Goal: Transaction & Acquisition: Purchase product/service

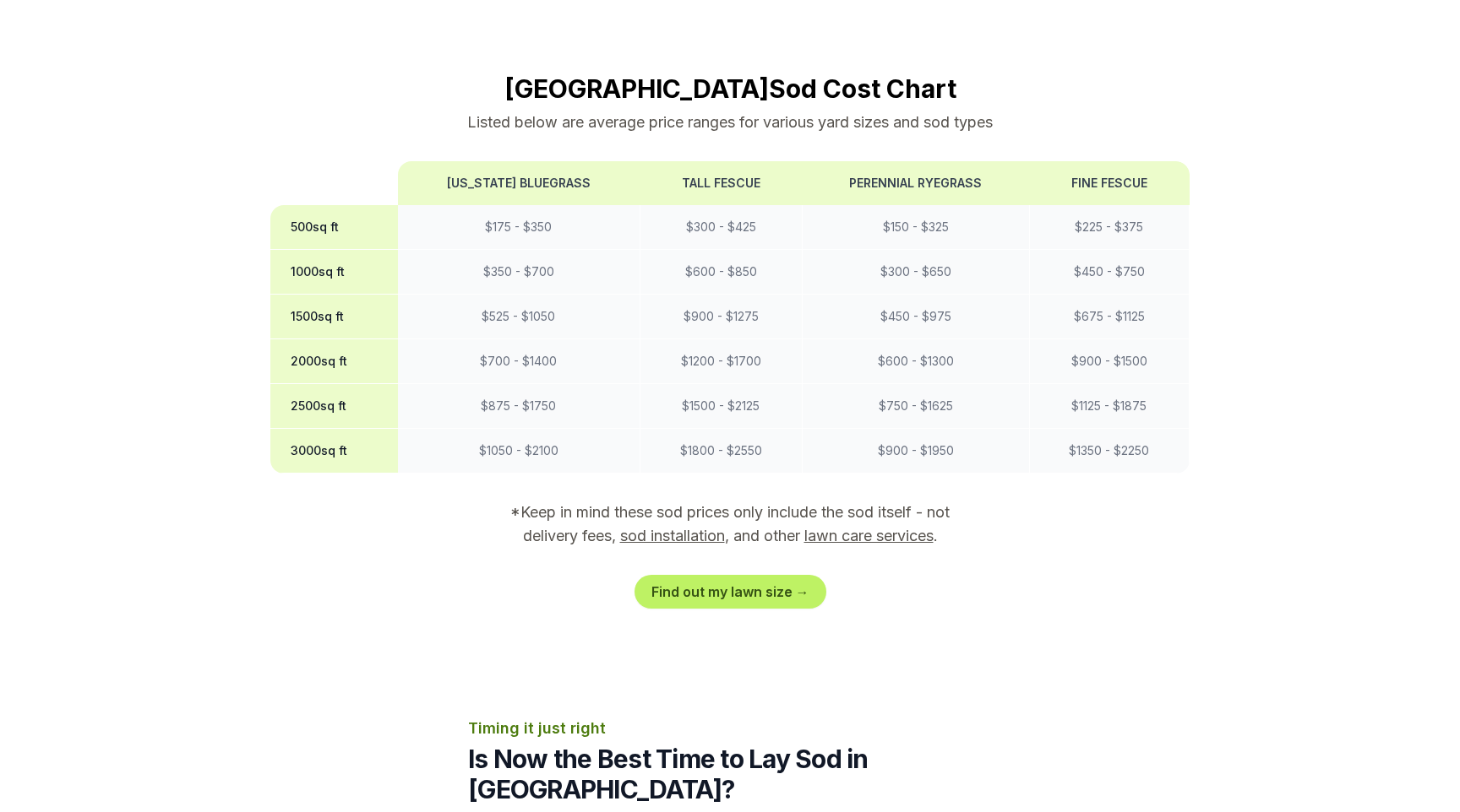
scroll to position [1413, 0]
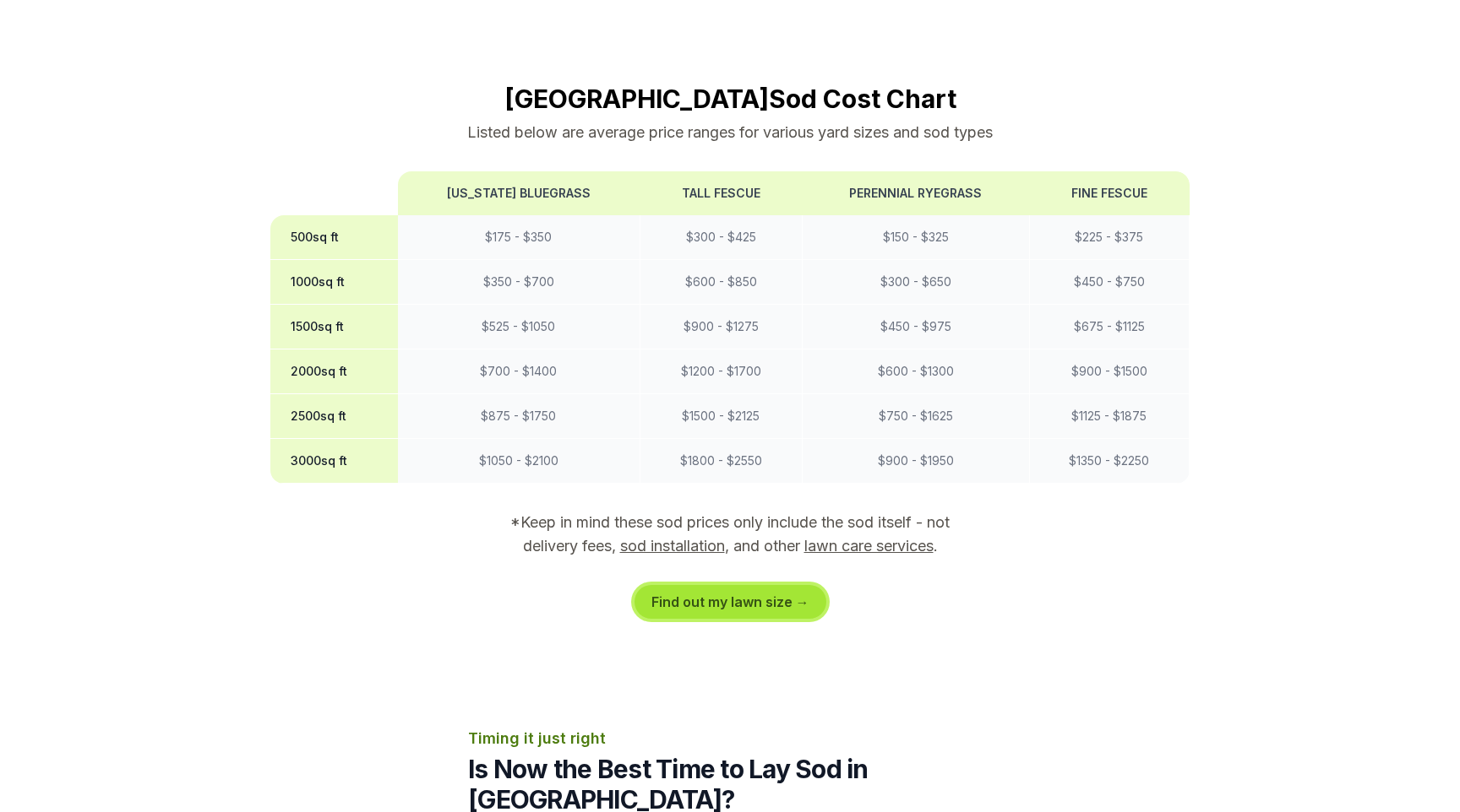
click at [670, 585] on link "Find out my lawn size →" at bounding box center [730, 602] width 191 height 33
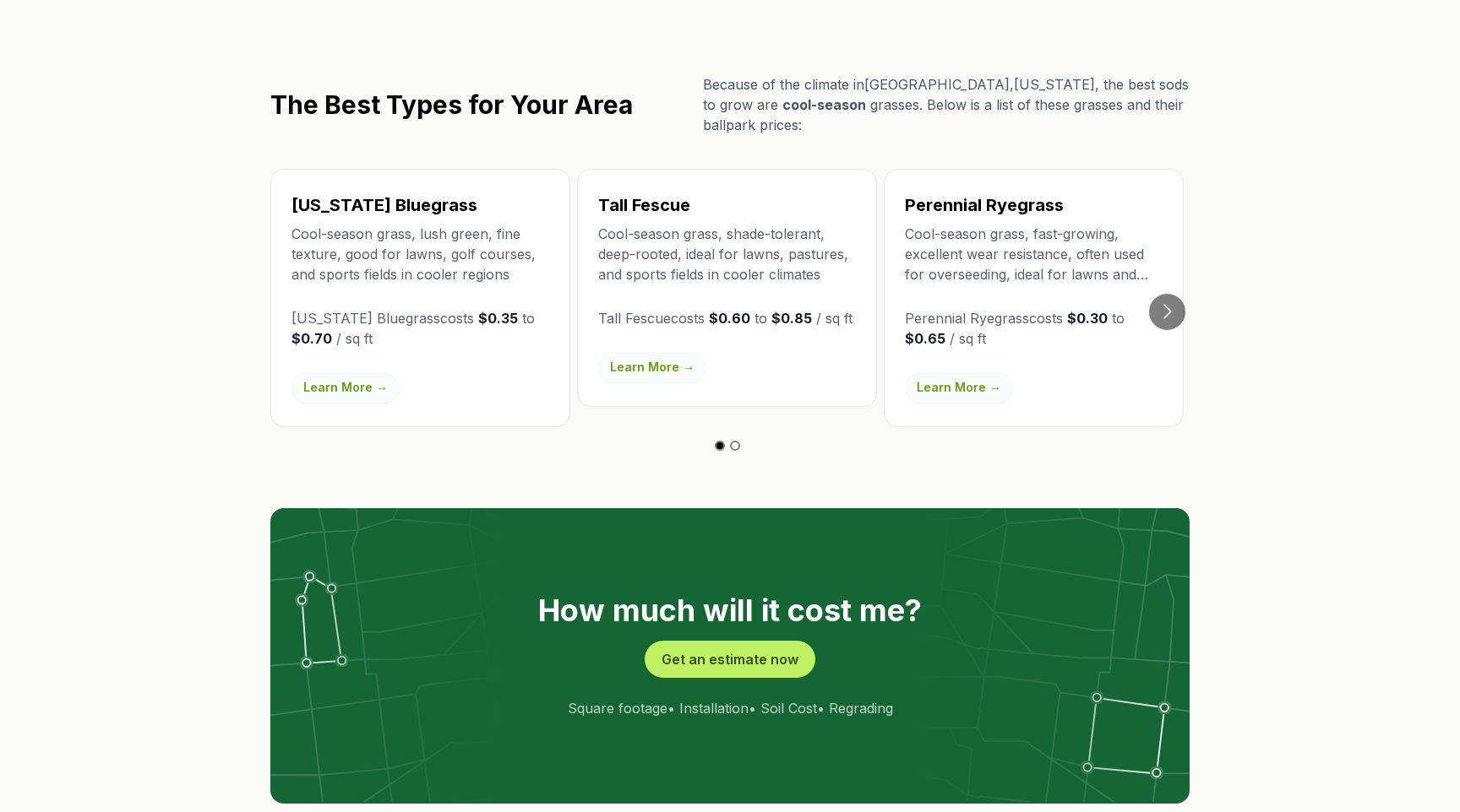
scroll to position [2933, 0]
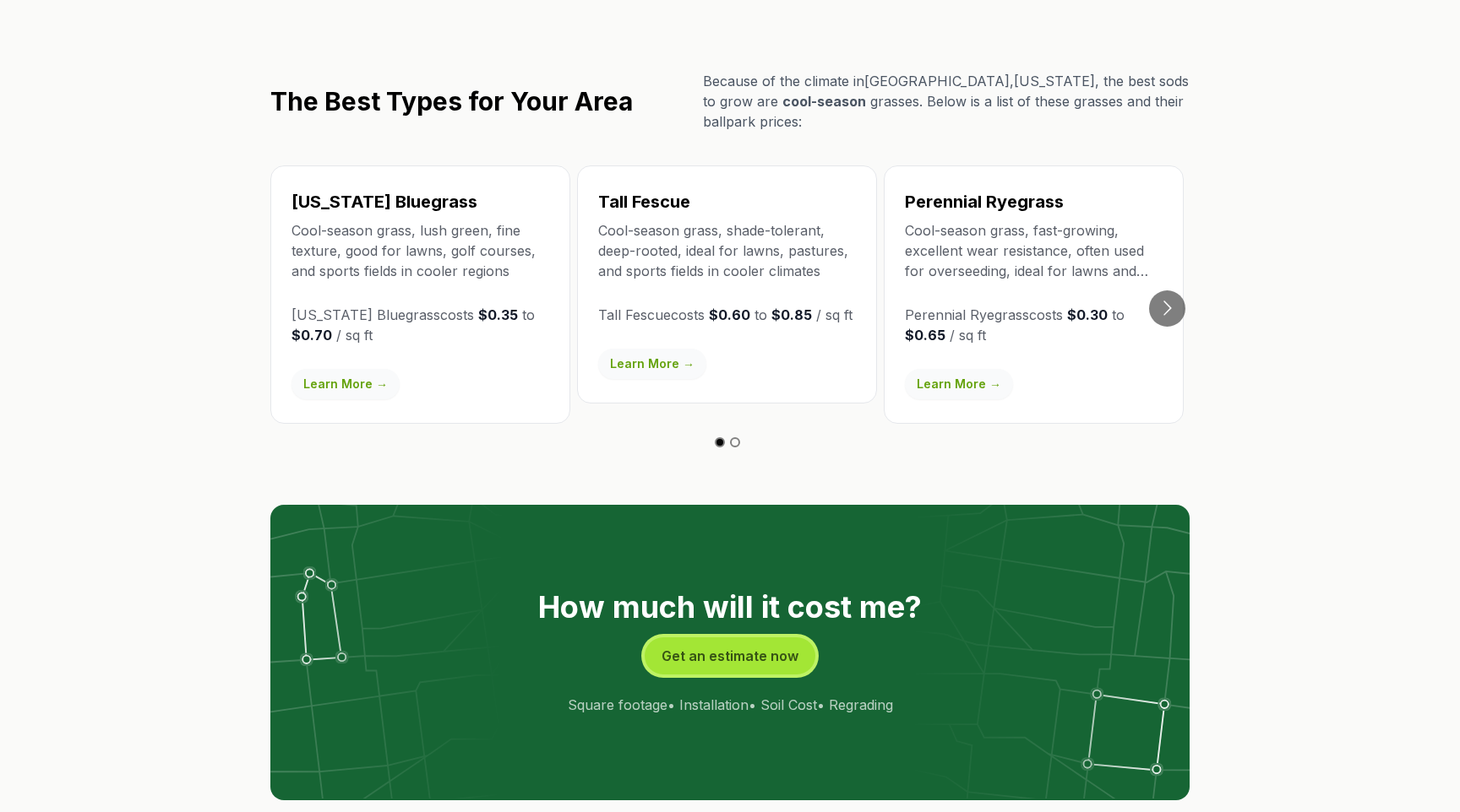
click at [701, 638] on button "Get an estimate now" at bounding box center [730, 656] width 170 height 37
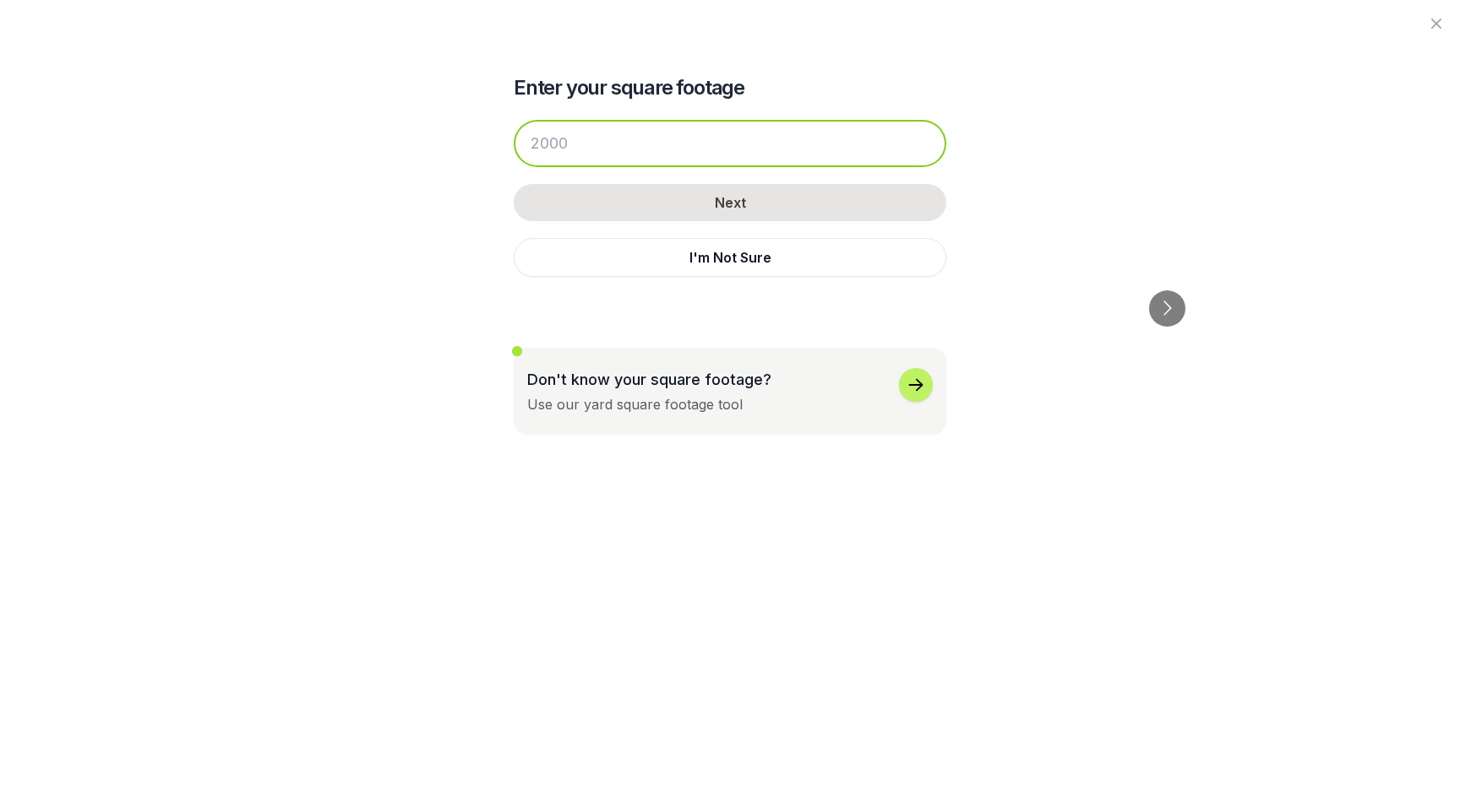
click at [610, 155] on input "number" at bounding box center [730, 144] width 432 height 48
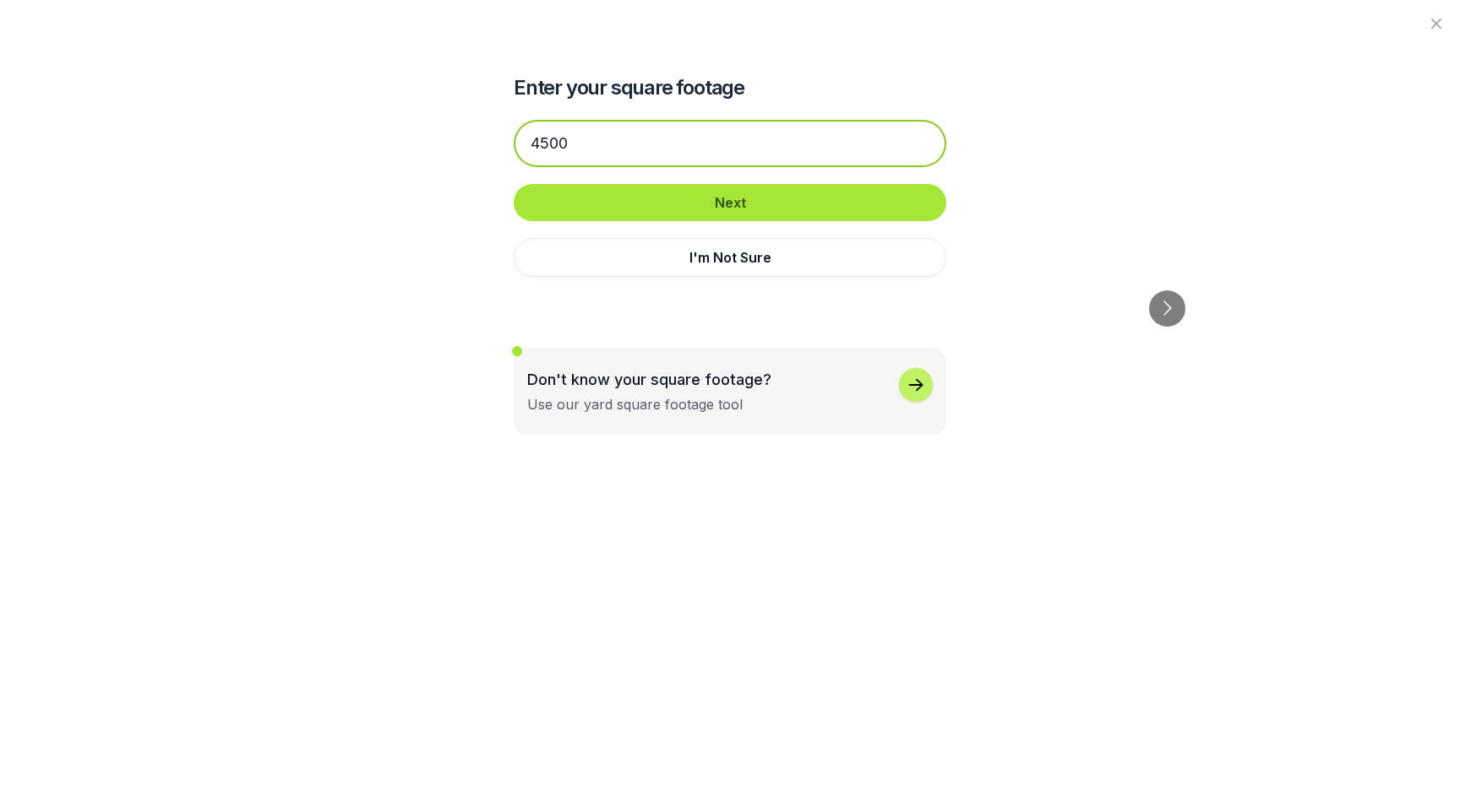
type input "4500"
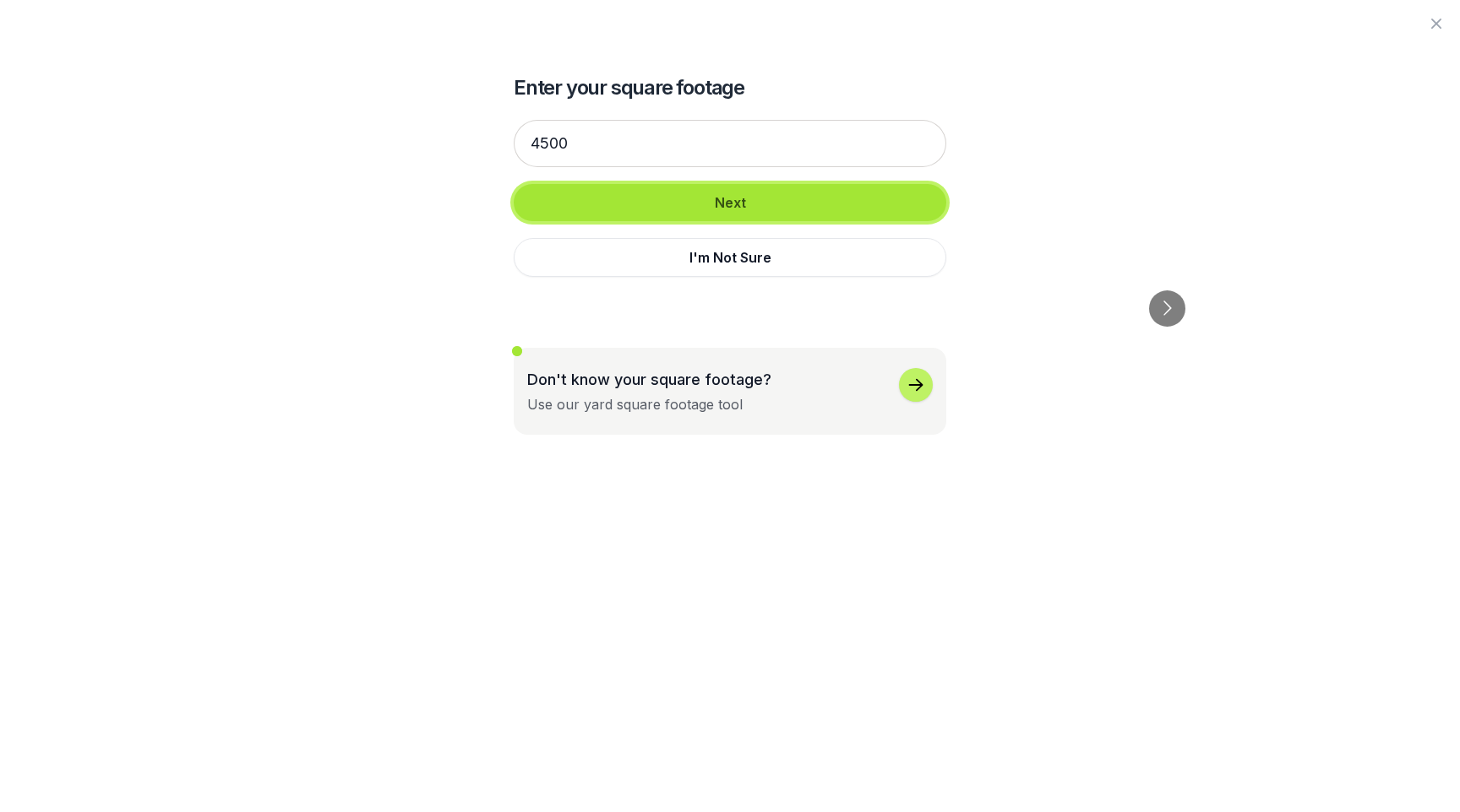
click at [676, 192] on button "Next" at bounding box center [730, 202] width 432 height 37
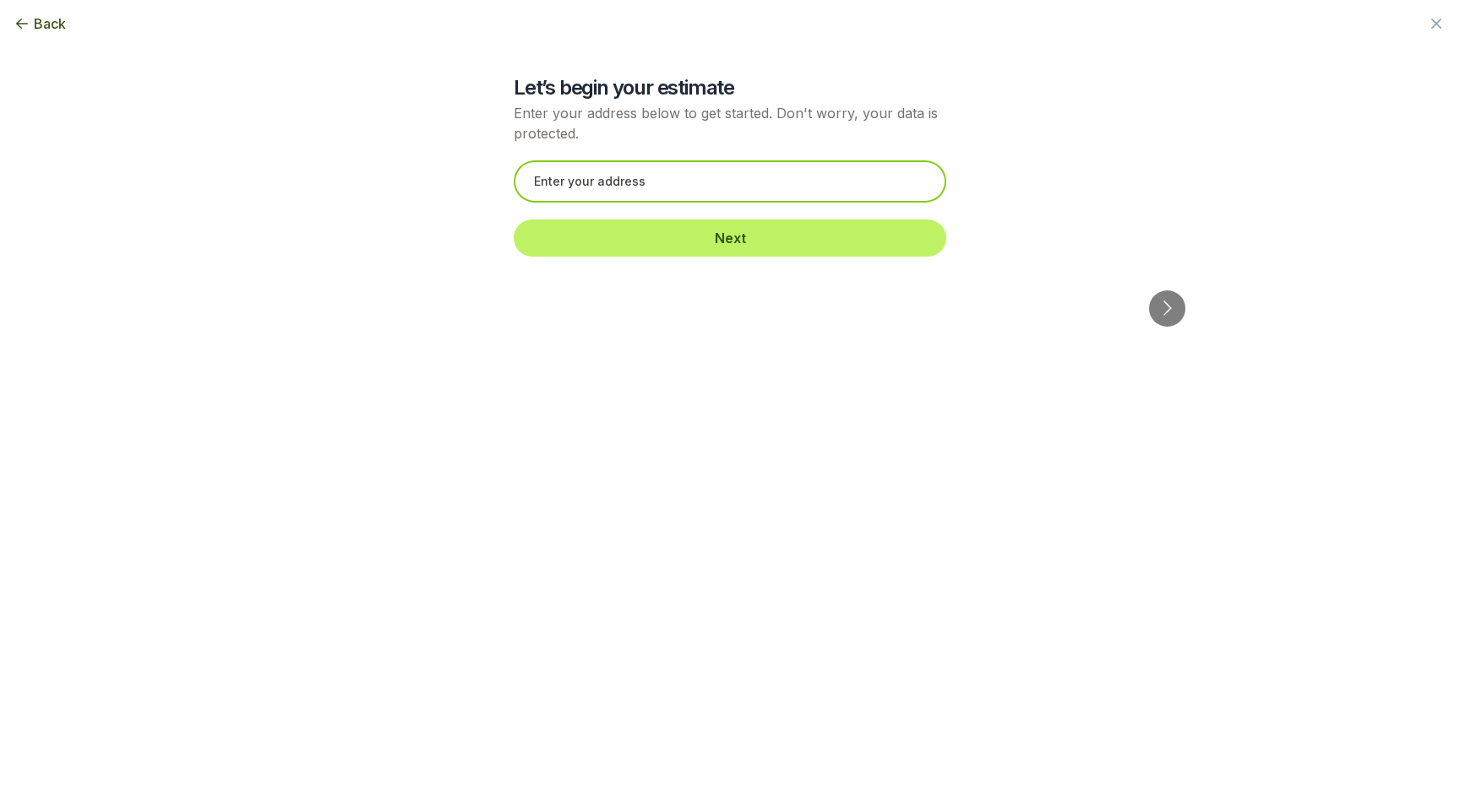
click at [631, 185] on input "text" at bounding box center [730, 182] width 432 height 42
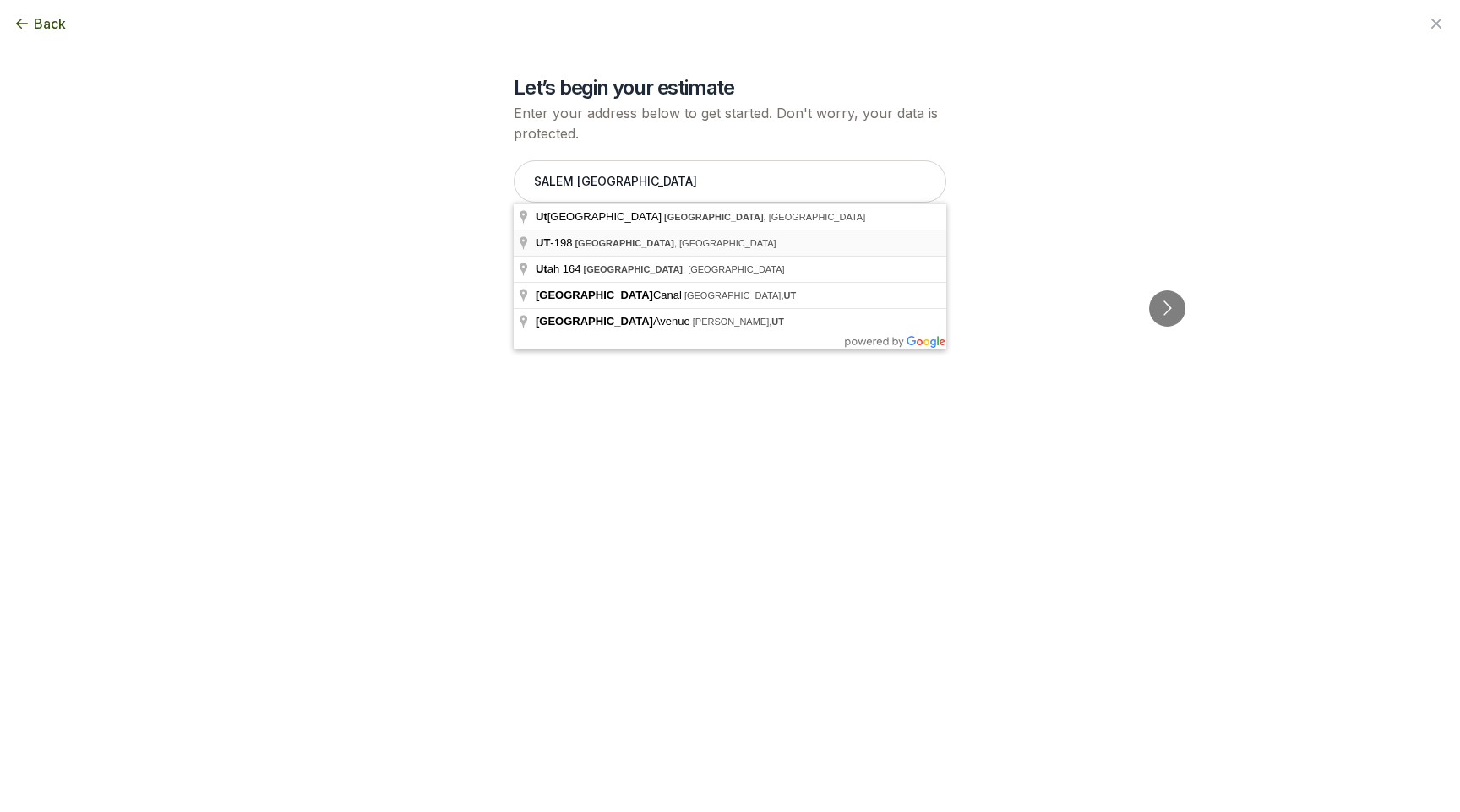
type input "UT-198, [GEOGRAPHIC_DATA], [GEOGRAPHIC_DATA]"
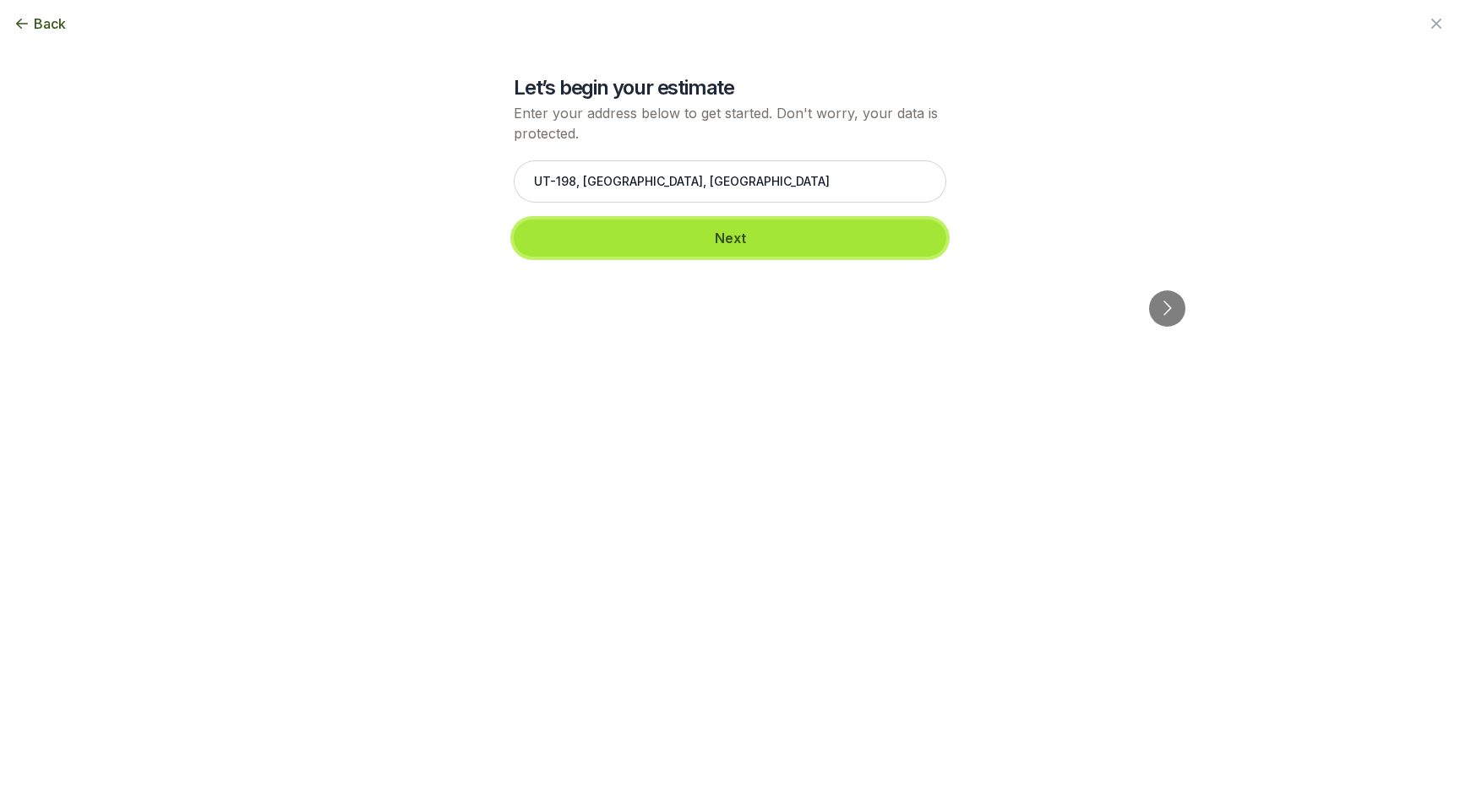
click at [695, 231] on button "Next" at bounding box center [730, 238] width 432 height 37
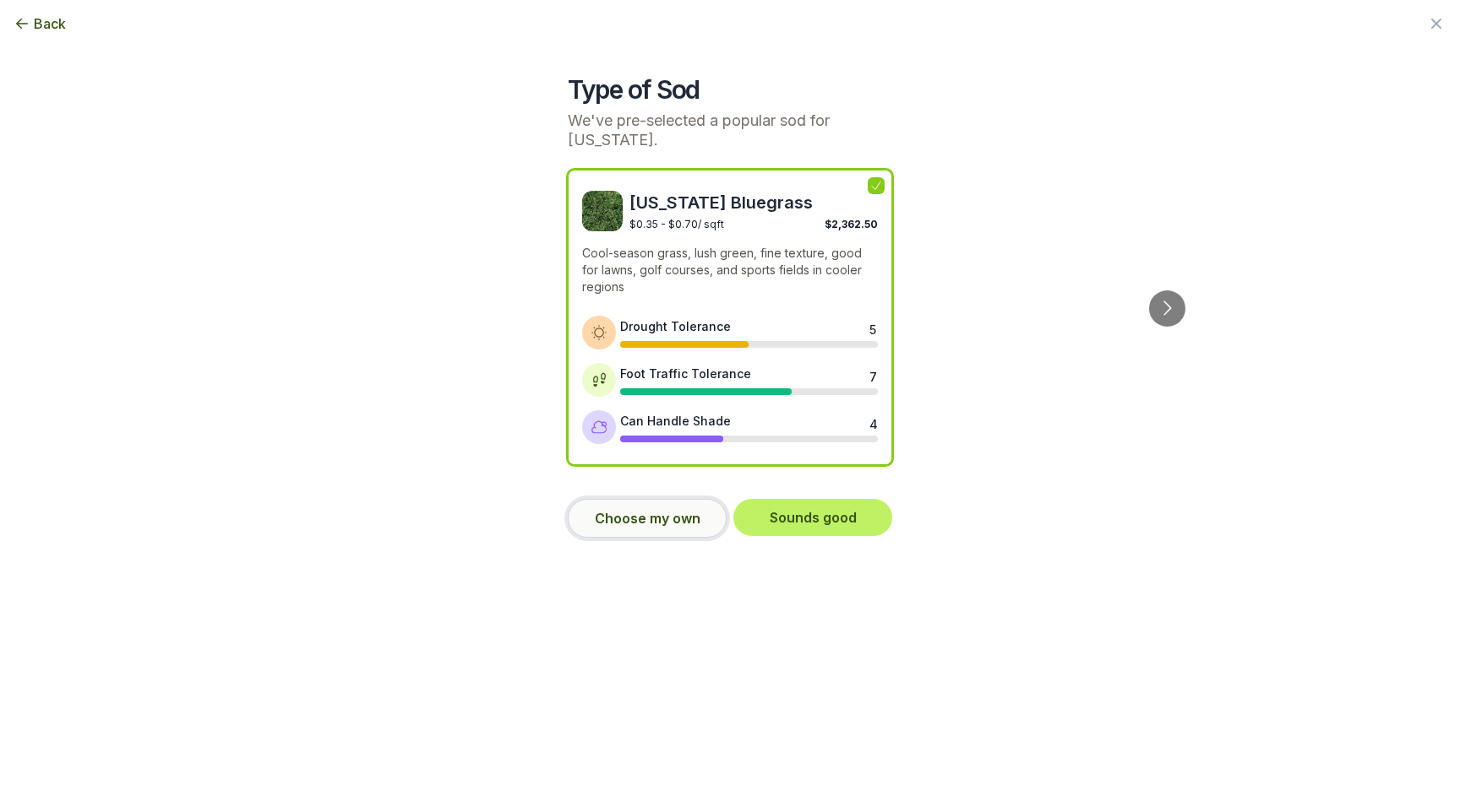
click at [685, 510] on button "Choose my own" at bounding box center [647, 518] width 159 height 39
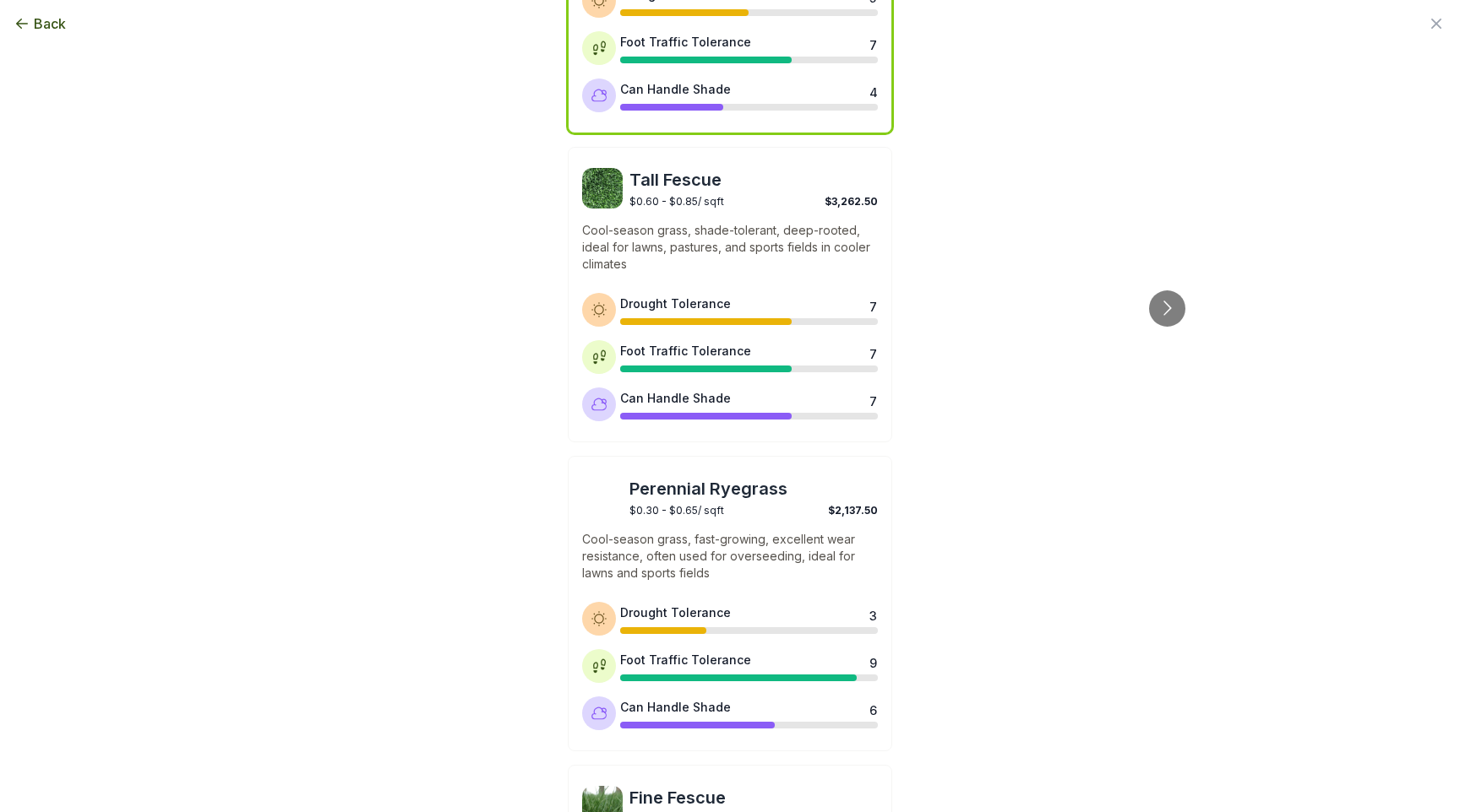
scroll to position [0, 0]
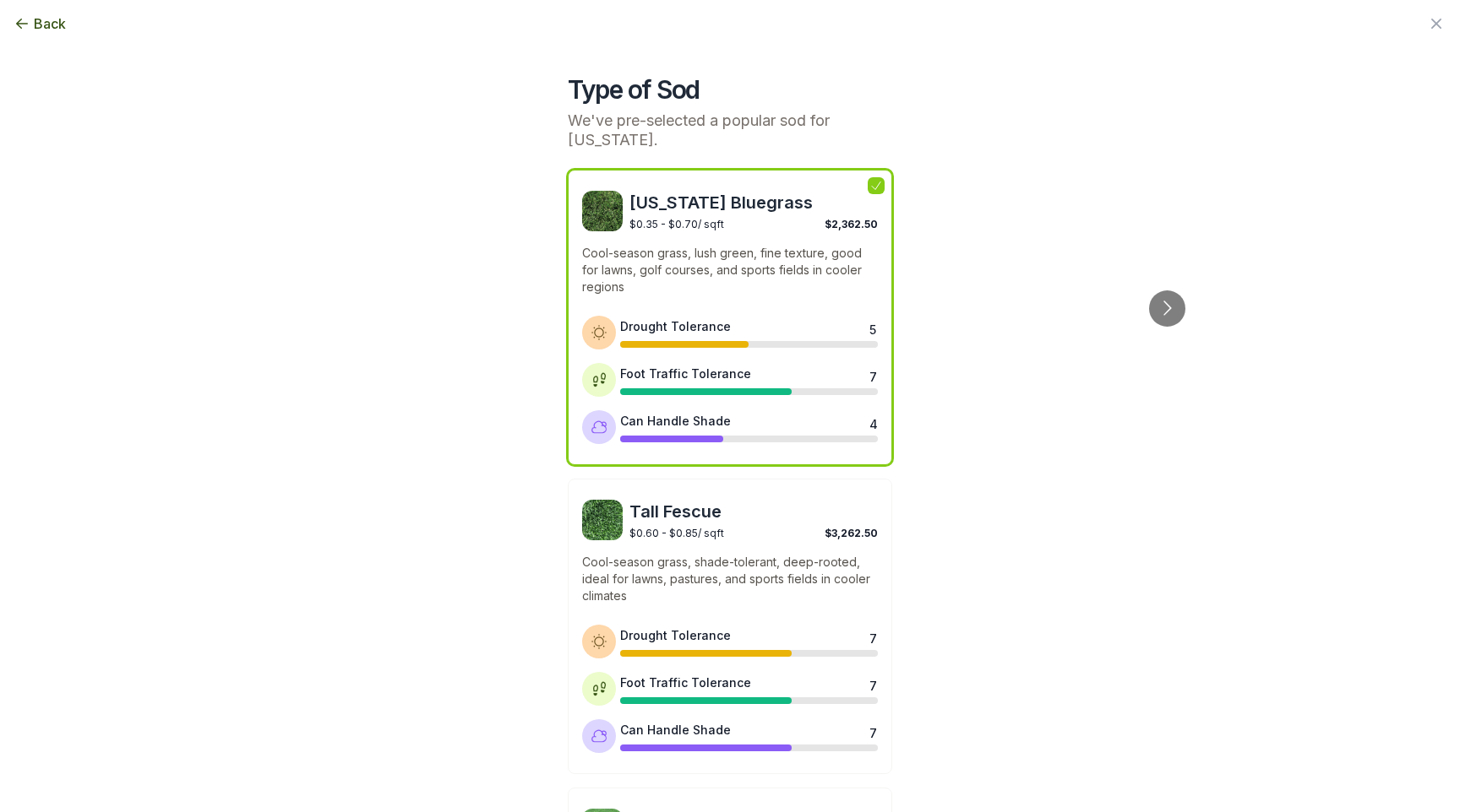
click at [687, 275] on p "Cool-season grass, lush green, fine texture, good for lawns, golf courses, and …" at bounding box center [730, 269] width 296 height 50
click at [1150, 290] on button "Go to next slide" at bounding box center [1168, 308] width 36 height 36
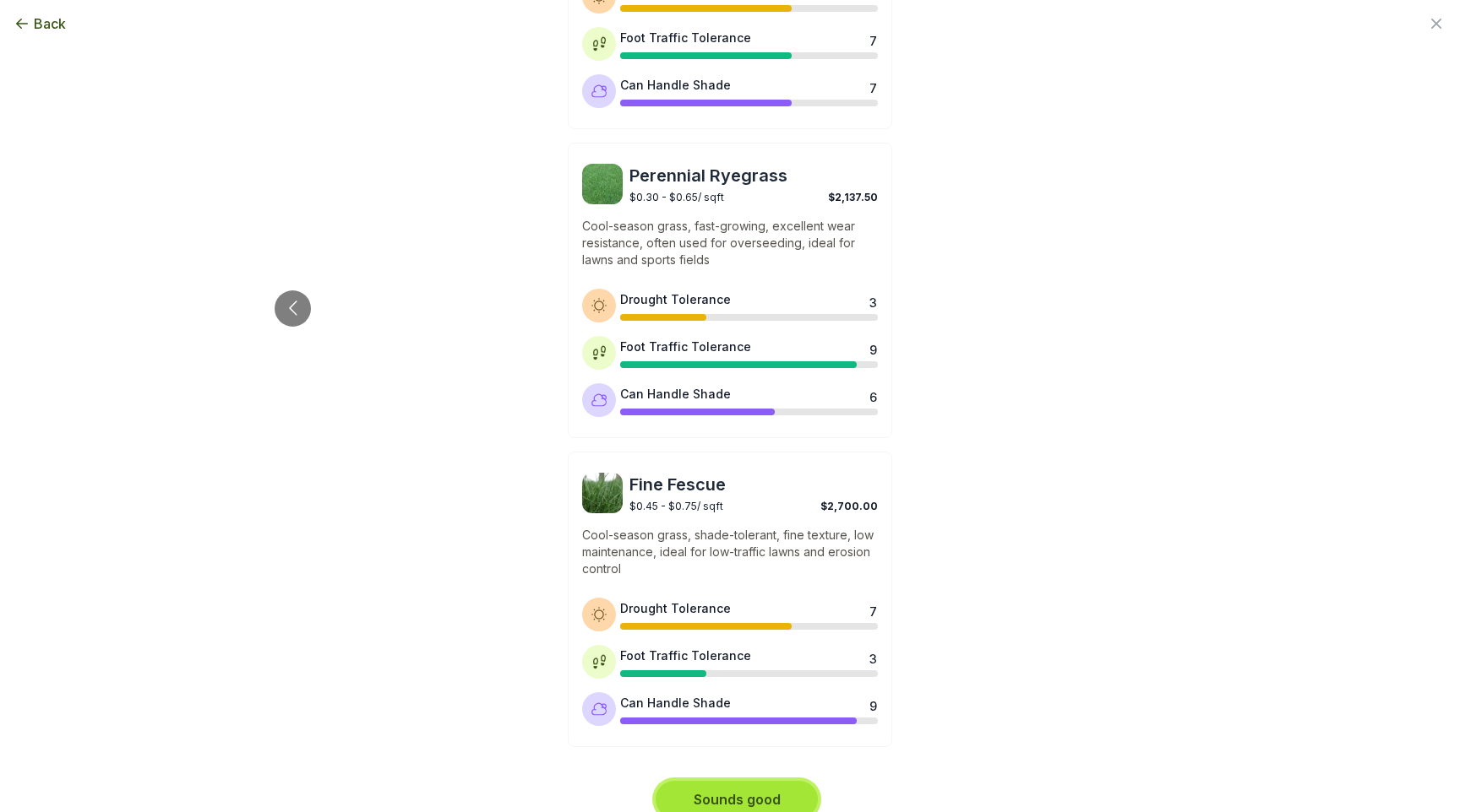
click at [740, 782] on button "Sounds good" at bounding box center [736, 800] width 162 height 37
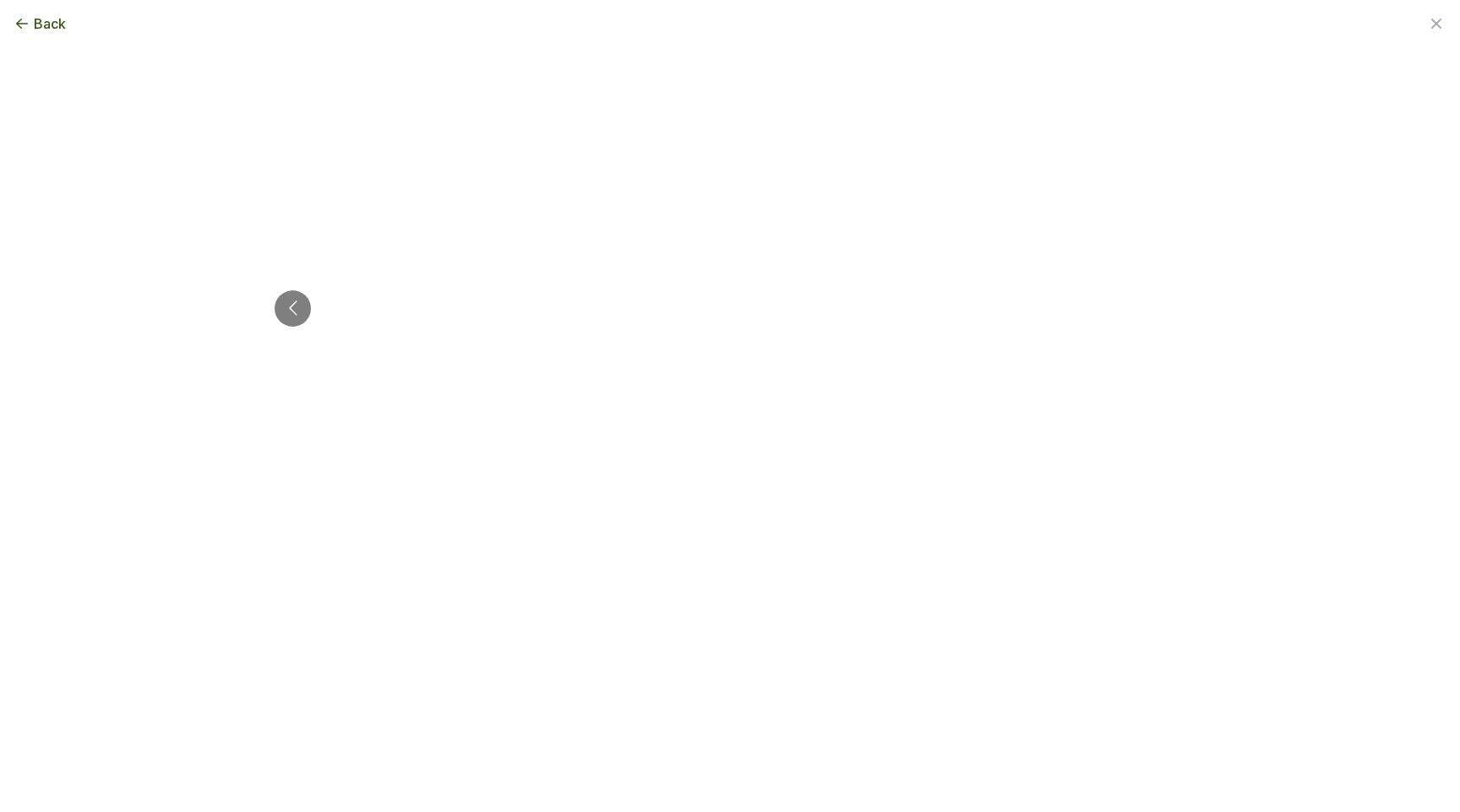
scroll to position [0, 0]
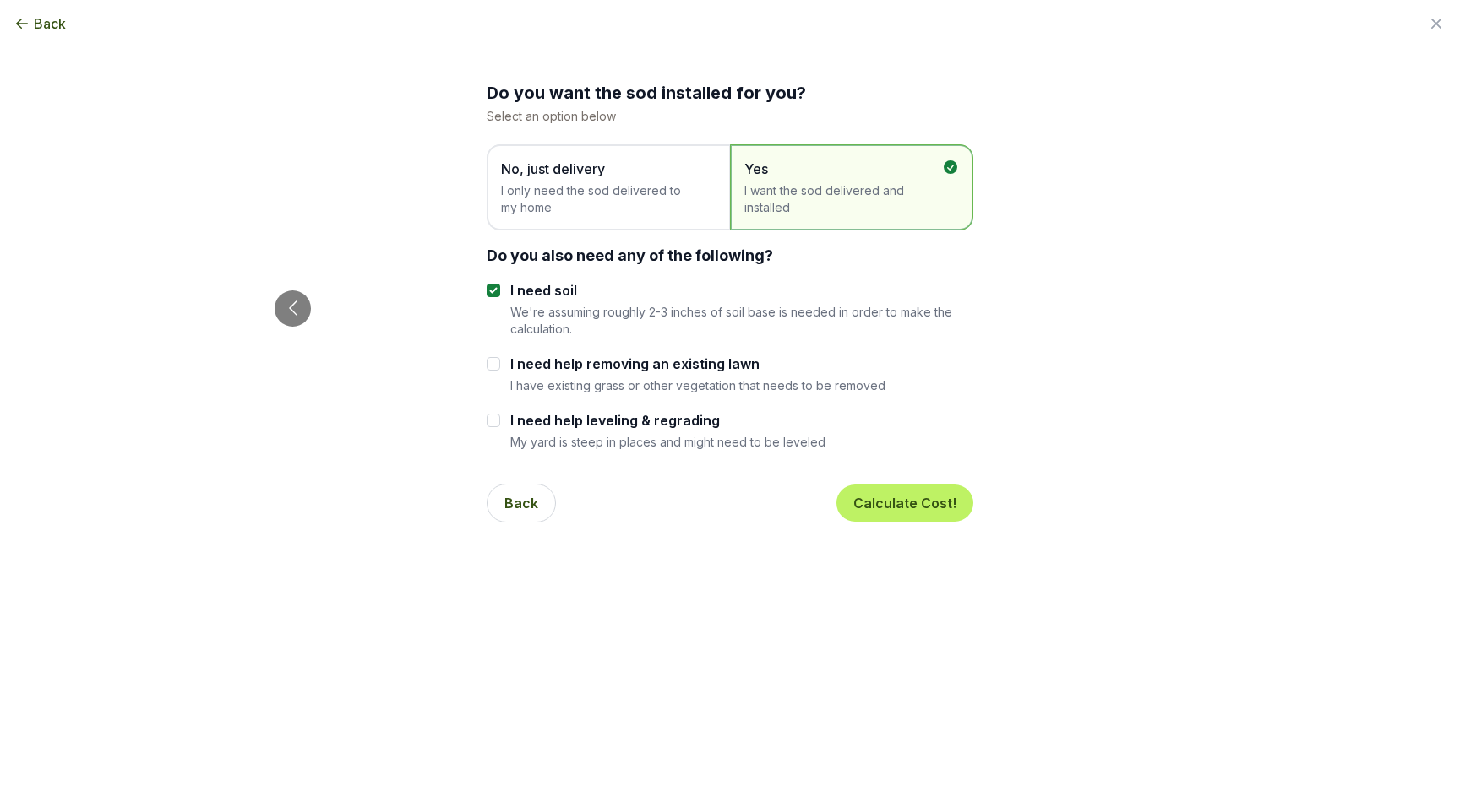
click at [630, 199] on span "I only need the sod delivered to my home" at bounding box center [600, 199] width 198 height 33
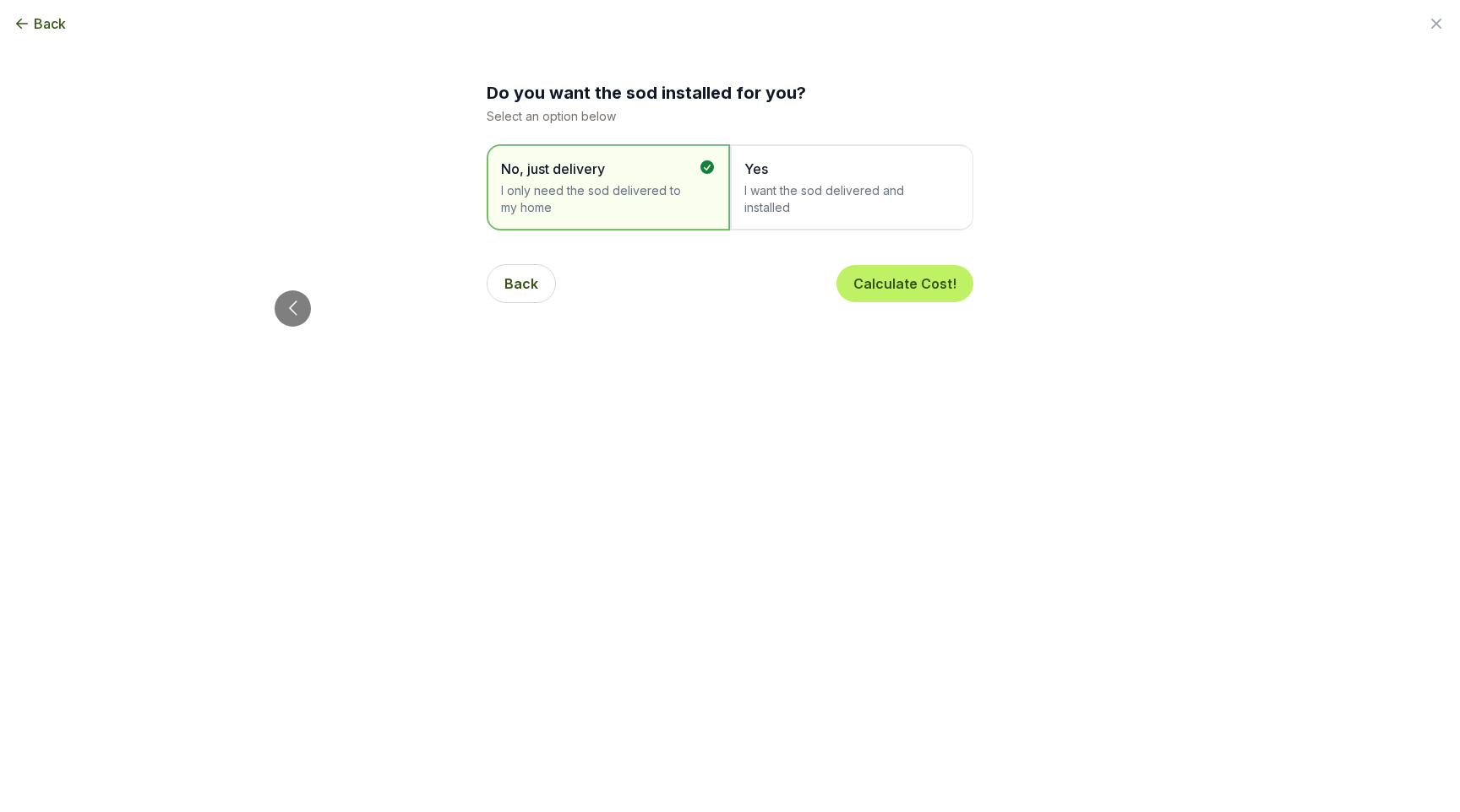
click at [812, 163] on span "Yes" at bounding box center [844, 168] width 198 height 20
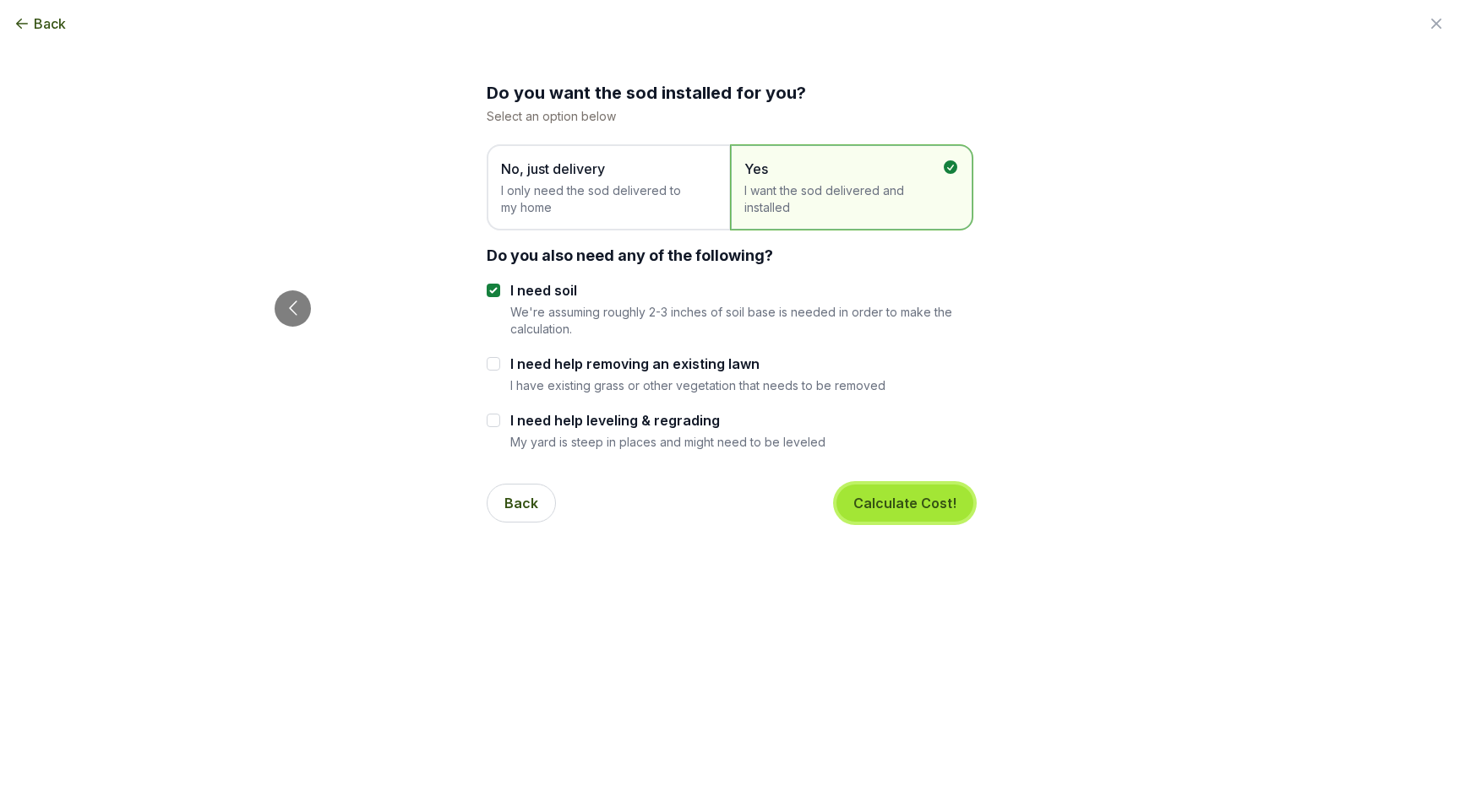
click at [892, 505] on button "Calculate Cost!" at bounding box center [905, 503] width 137 height 37
